Goal: Entertainment & Leisure: Browse casually

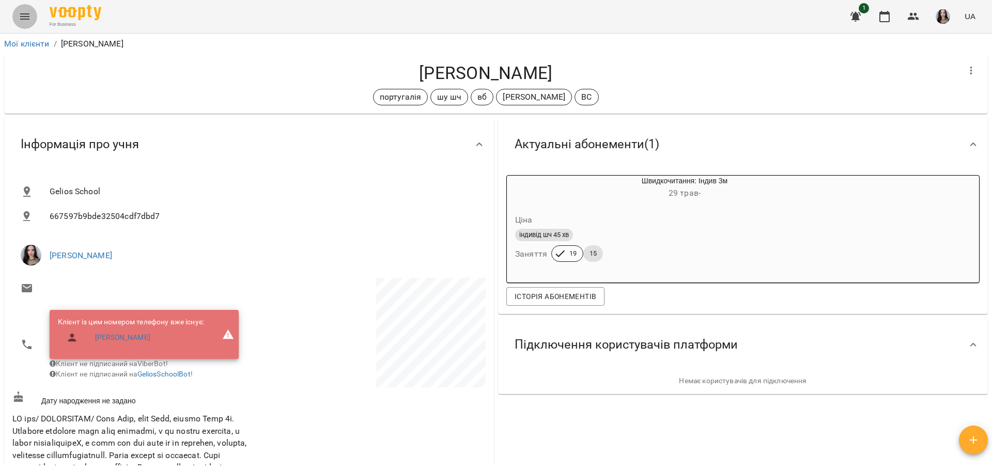
click at [18, 14] on button "Menu" at bounding box center [24, 16] width 25 height 25
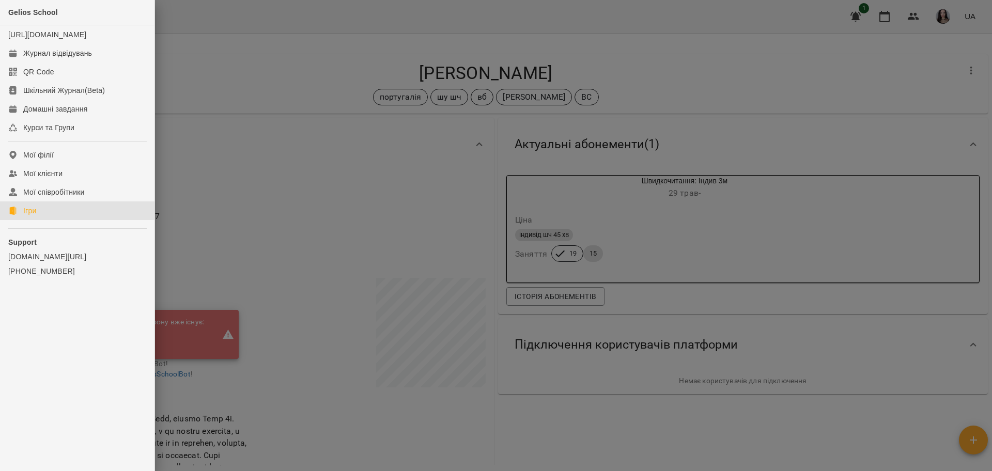
click at [31, 220] on link "Ігри" at bounding box center [77, 210] width 154 height 19
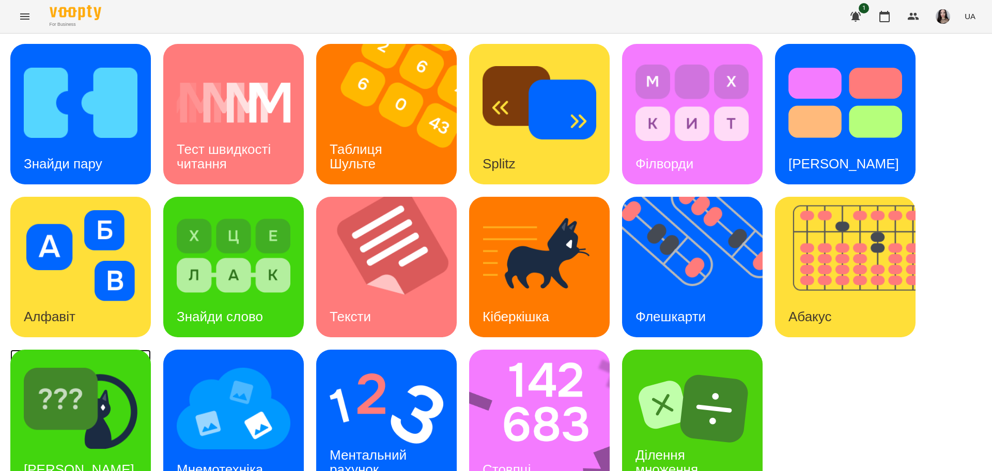
click at [90, 432] on img at bounding box center [81, 408] width 114 height 91
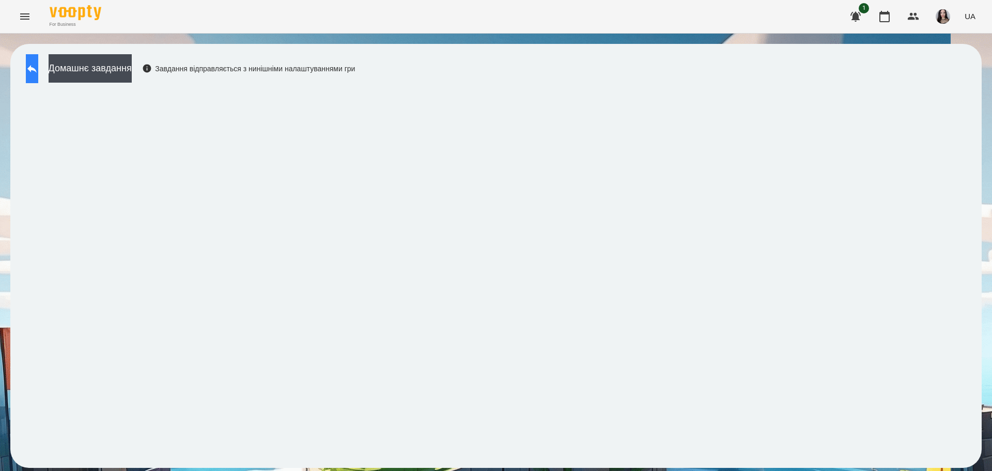
click at [38, 77] on button at bounding box center [32, 68] width 12 height 29
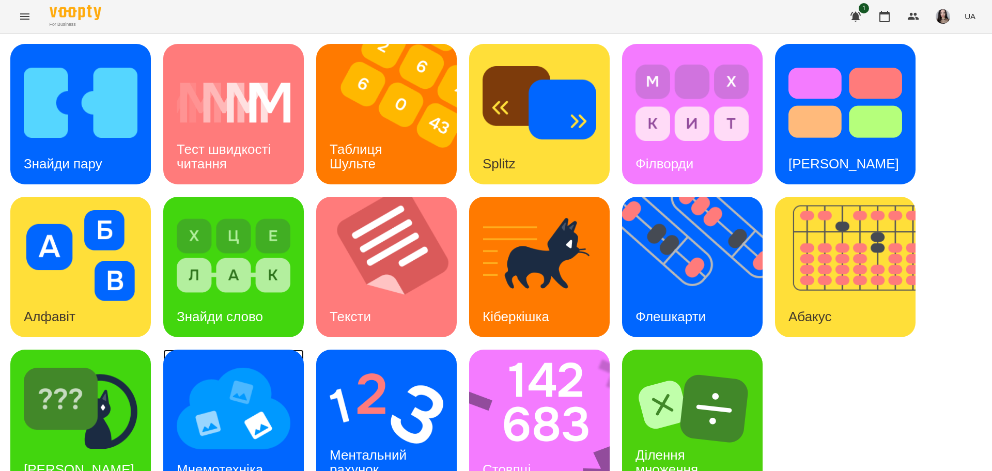
click at [195, 456] on div "Мнемотехніка" at bounding box center [219, 469] width 113 height 41
